Goal: Navigation & Orientation: Go to known website

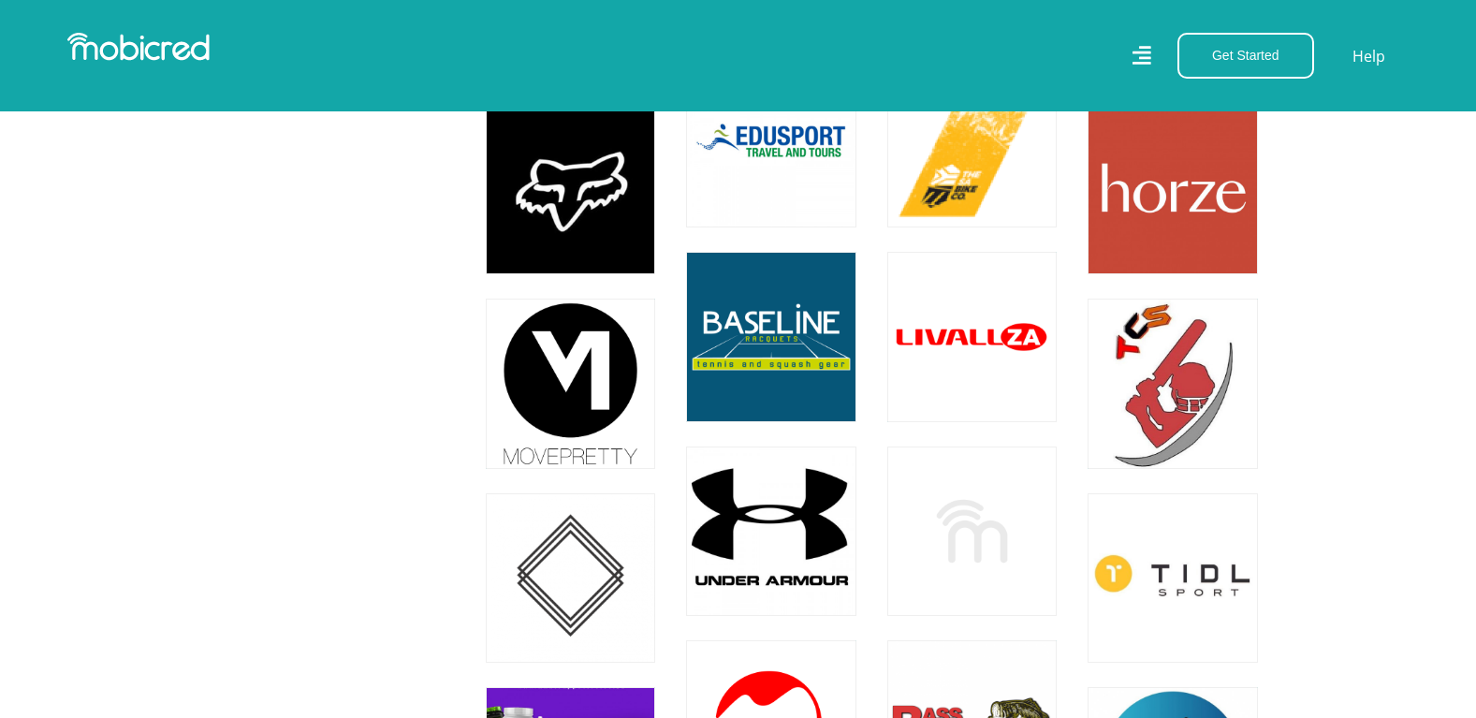
scroll to position [2247, 0]
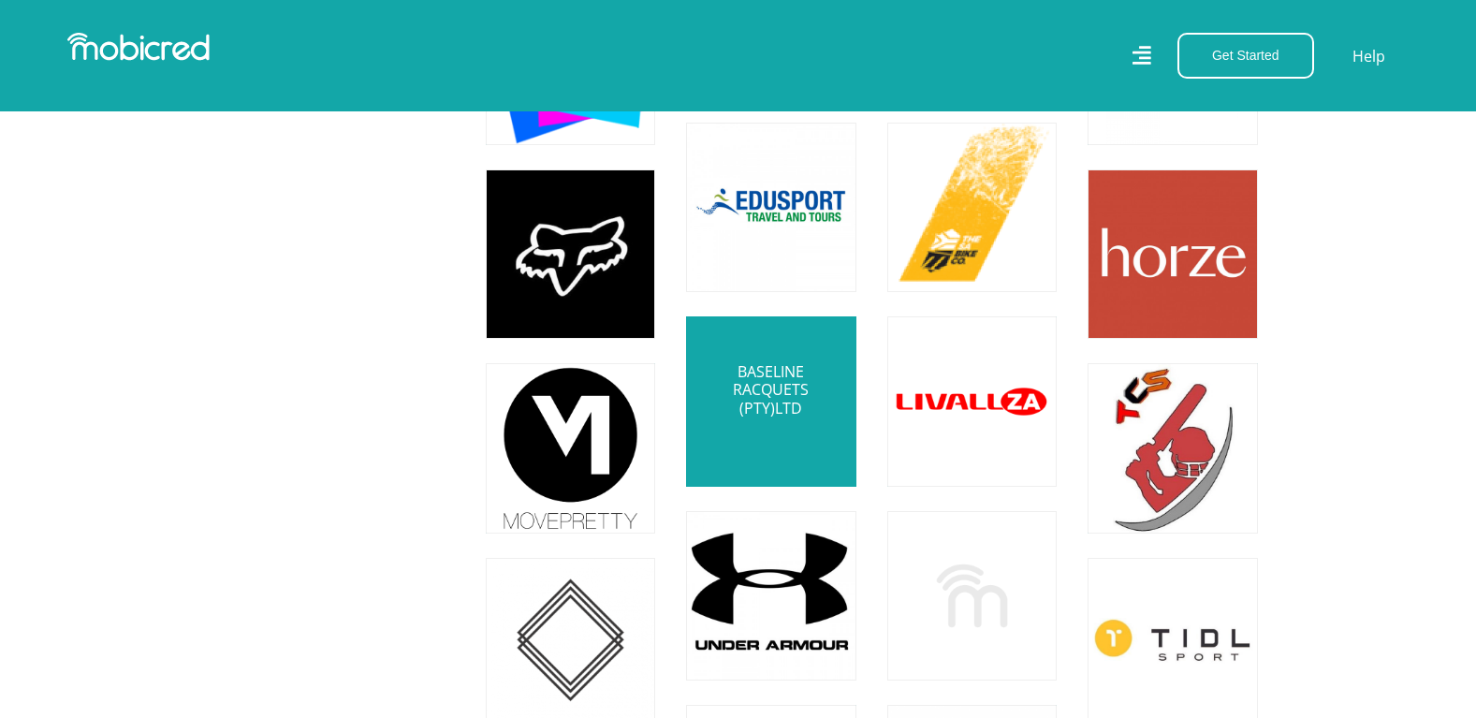
click at [717, 386] on link at bounding box center [770, 400] width 199 height 199
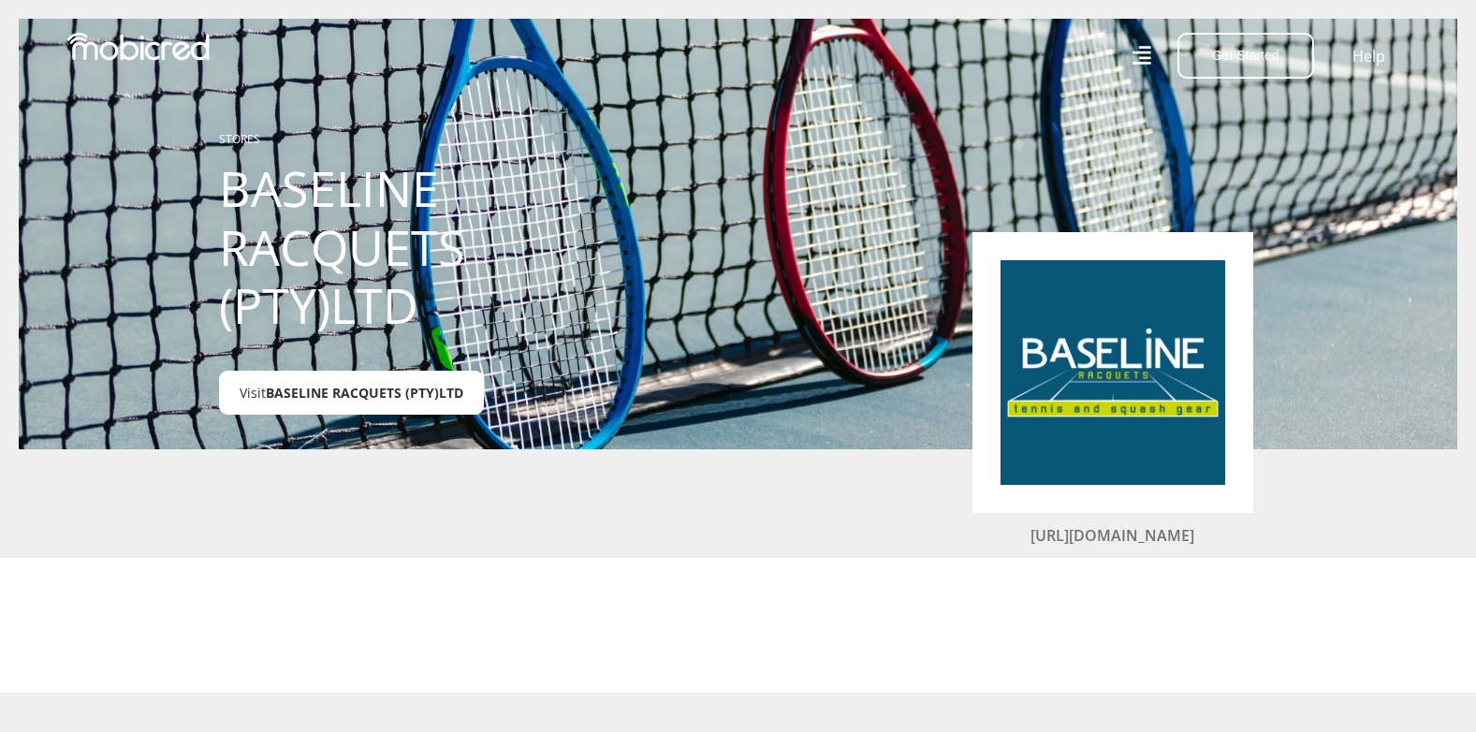
click at [354, 414] on link "Visit BASELINE RACQUETS (PTY)LTD" at bounding box center [351, 393] width 265 height 44
